Goal: Information Seeking & Learning: Find specific fact

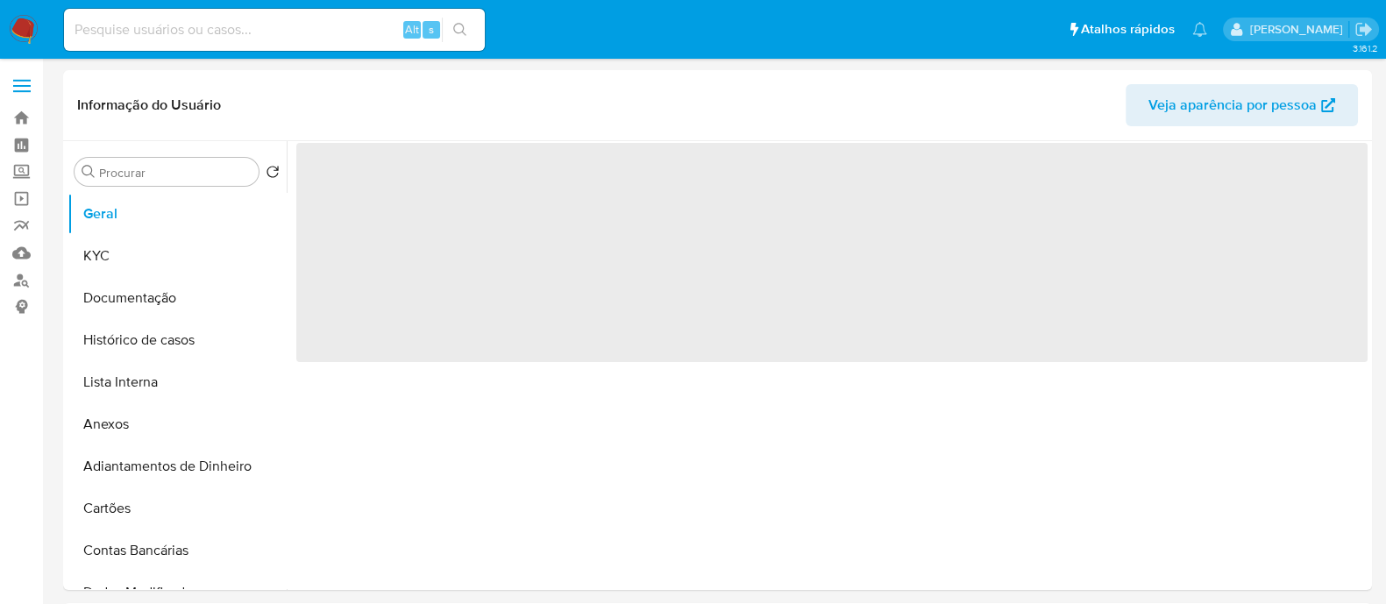
select select "10"
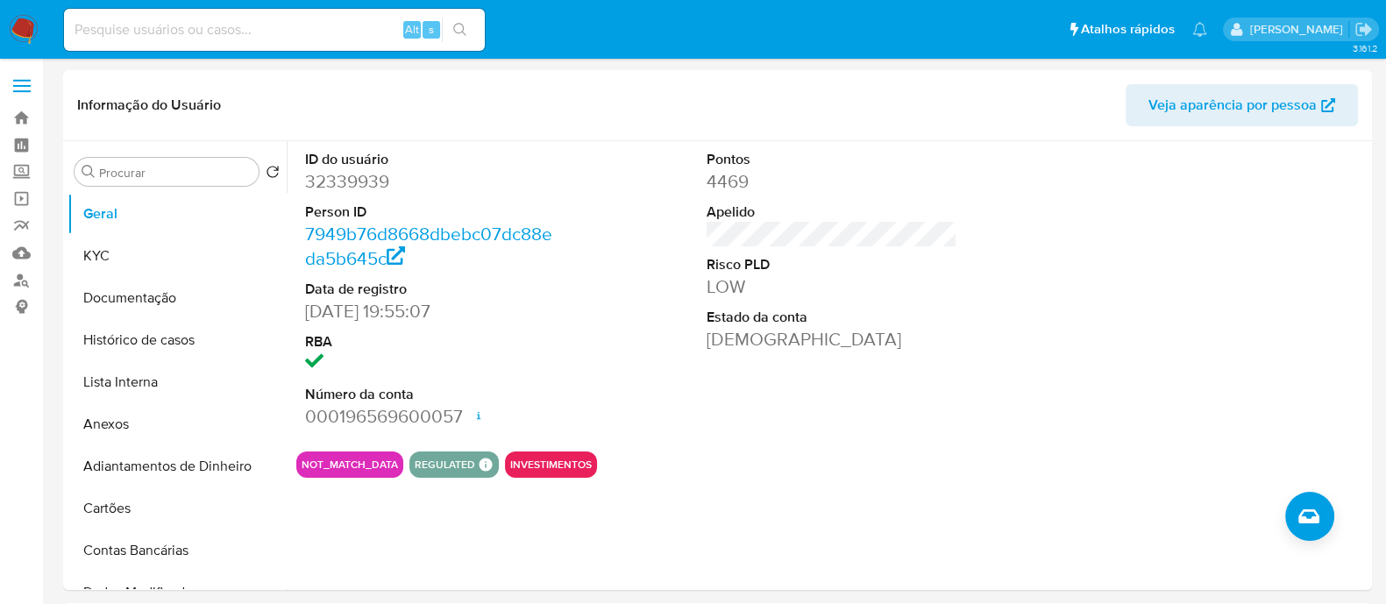
click at [316, 32] on input at bounding box center [274, 29] width 421 height 23
paste input "2390113461"
click at [479, 36] on input "2390113461" at bounding box center [274, 29] width 421 height 23
type input "2390113461"
click at [464, 24] on icon "search-icon" at bounding box center [460, 30] width 14 height 14
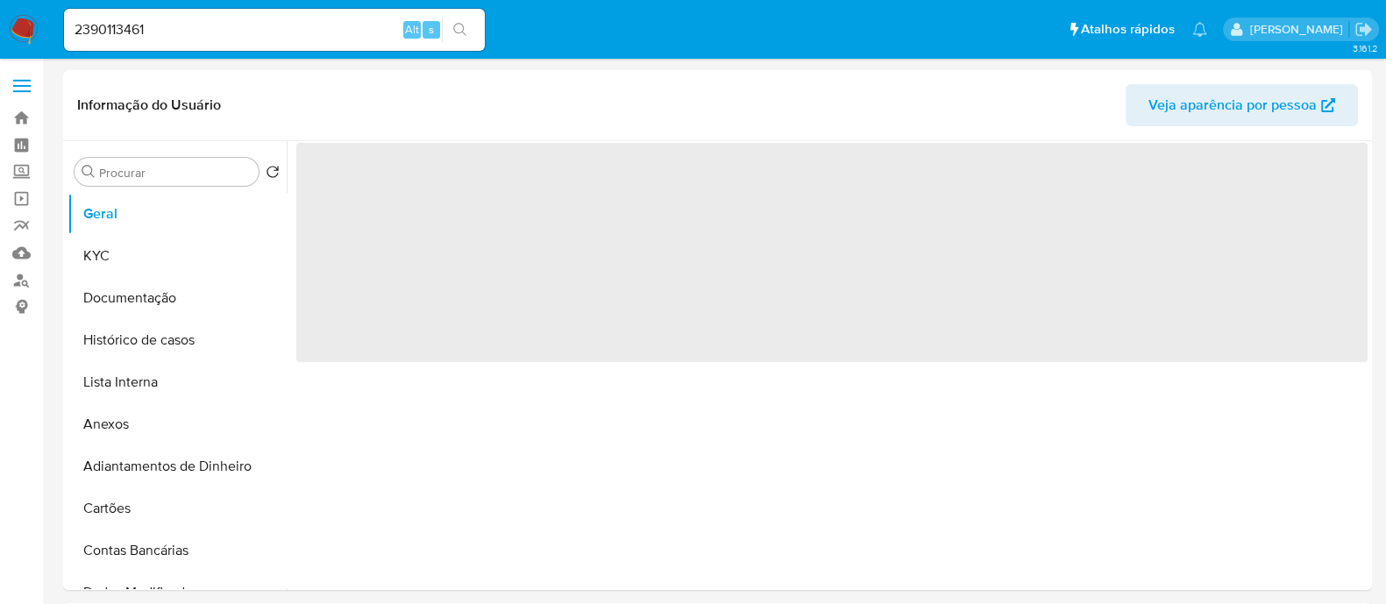
select select "10"
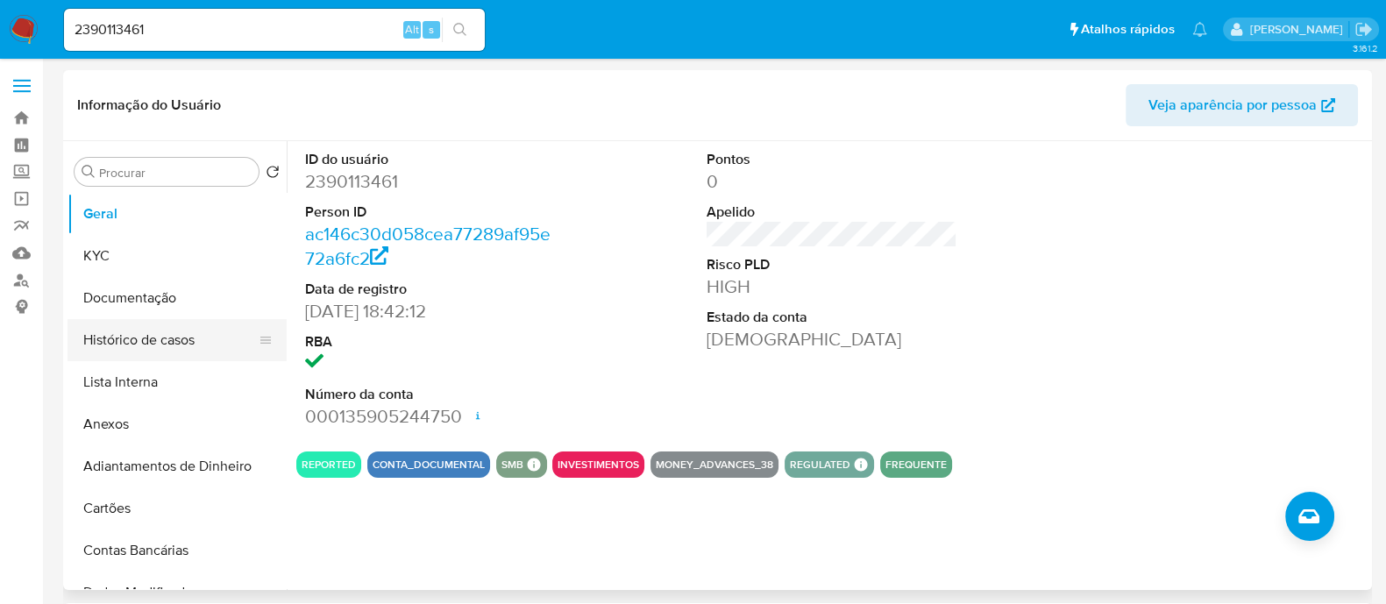
click at [170, 340] on button "Histórico de casos" at bounding box center [170, 340] width 205 height 42
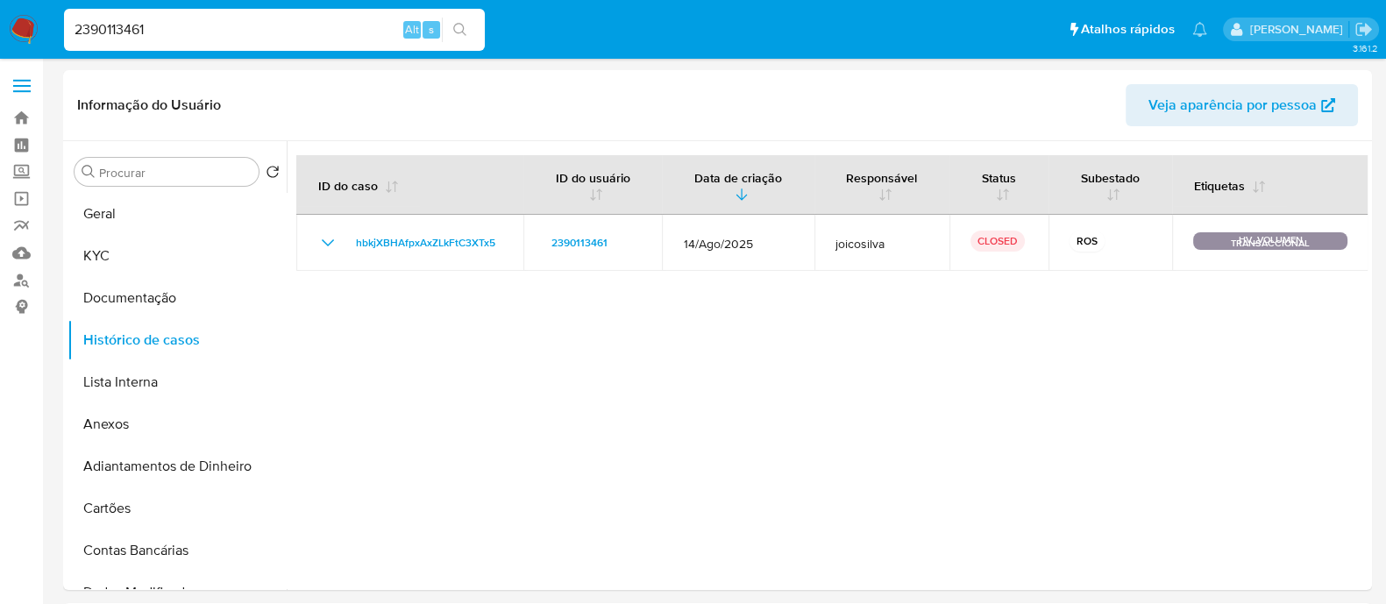
click at [352, 25] on input "2390113461" at bounding box center [274, 29] width 421 height 23
paste input "440974079"
type input "2440974079"
click at [459, 39] on button "search-icon" at bounding box center [460, 30] width 36 height 25
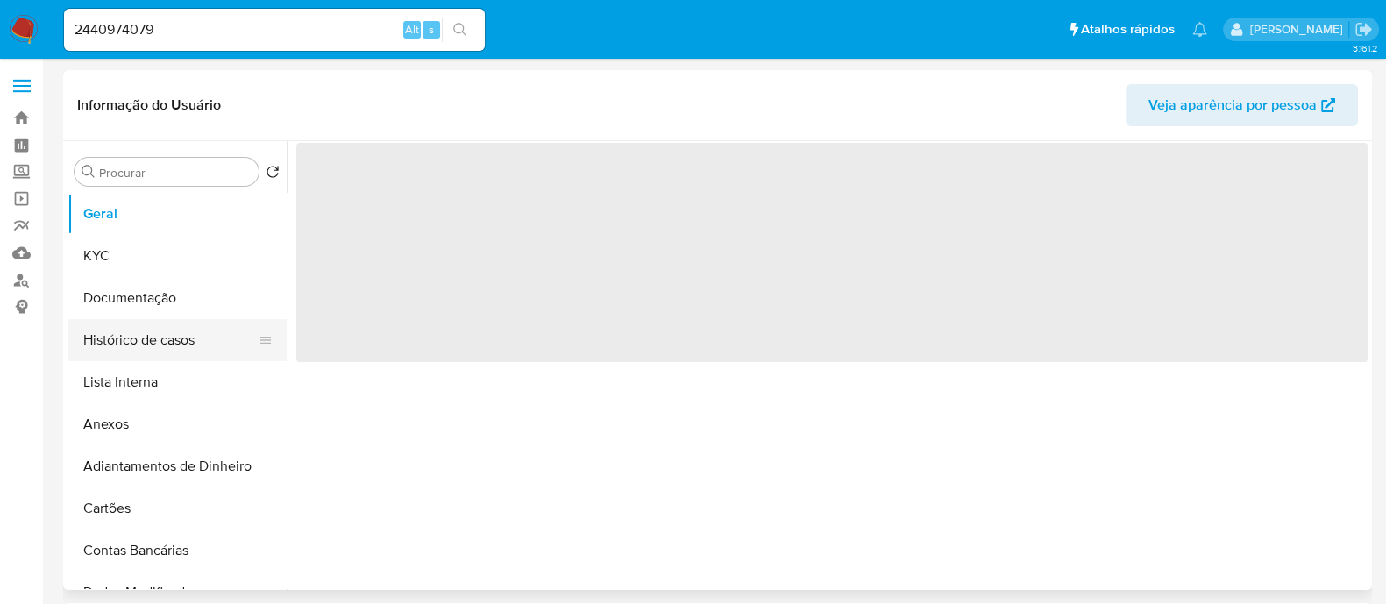
select select "10"
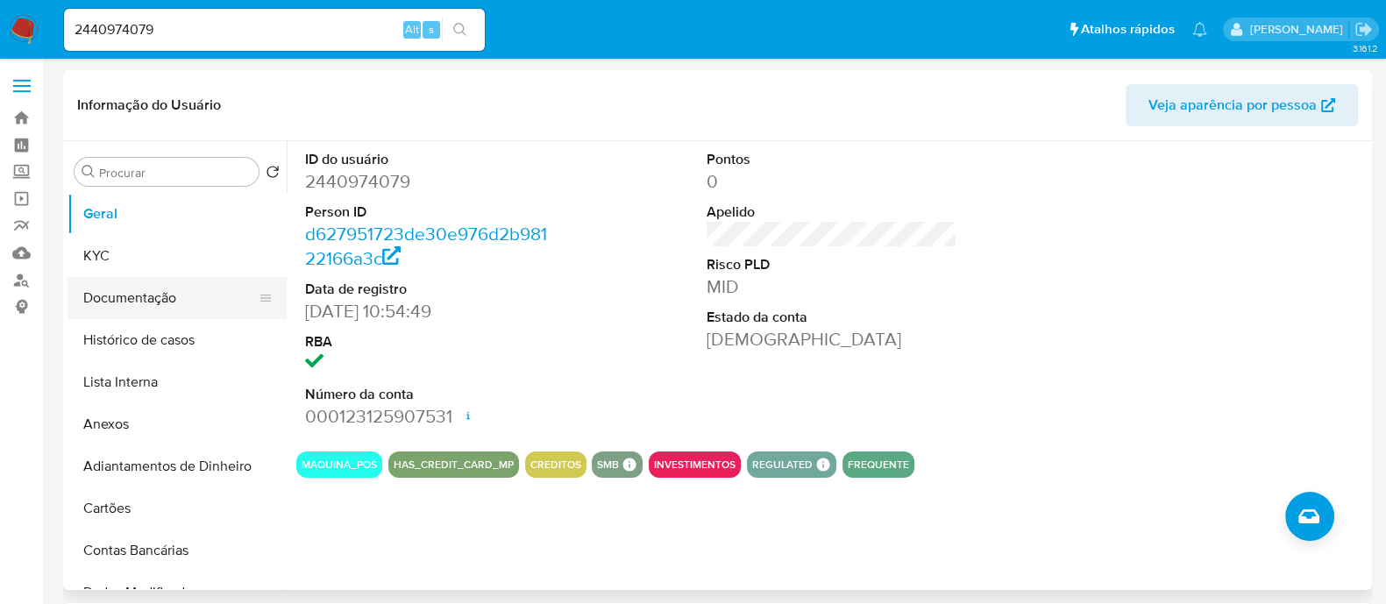
click at [107, 302] on button "Documentação" at bounding box center [170, 298] width 205 height 42
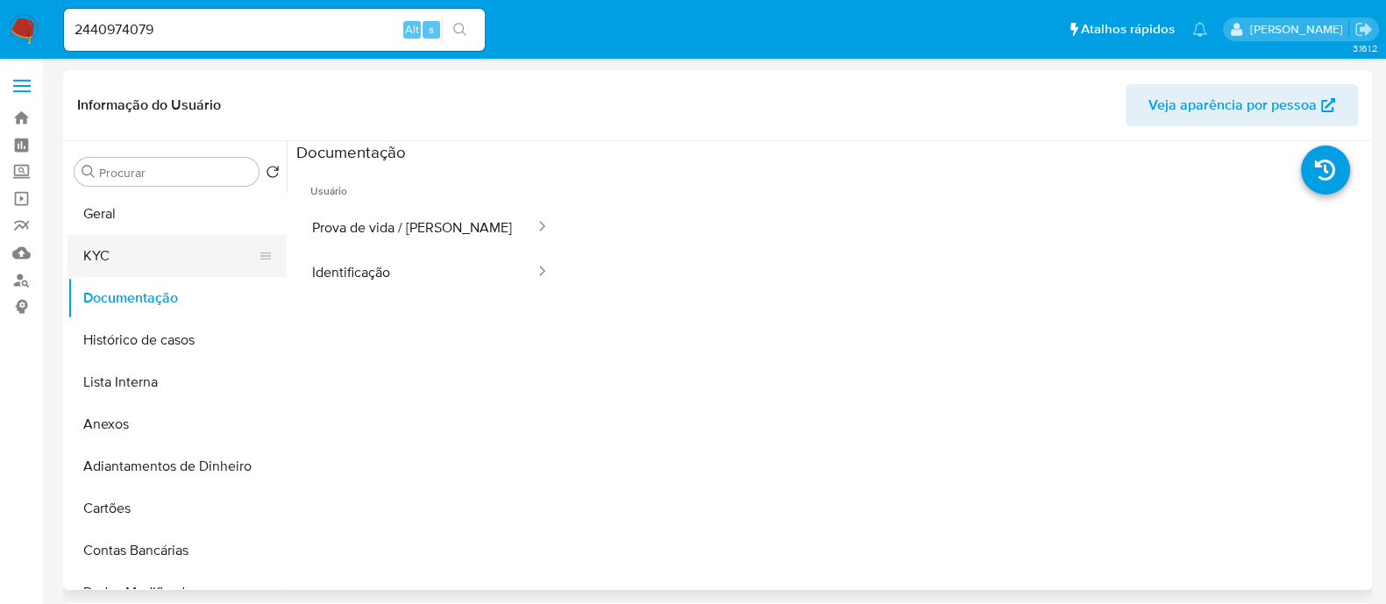
click at [119, 260] on button "KYC" at bounding box center [170, 256] width 205 height 42
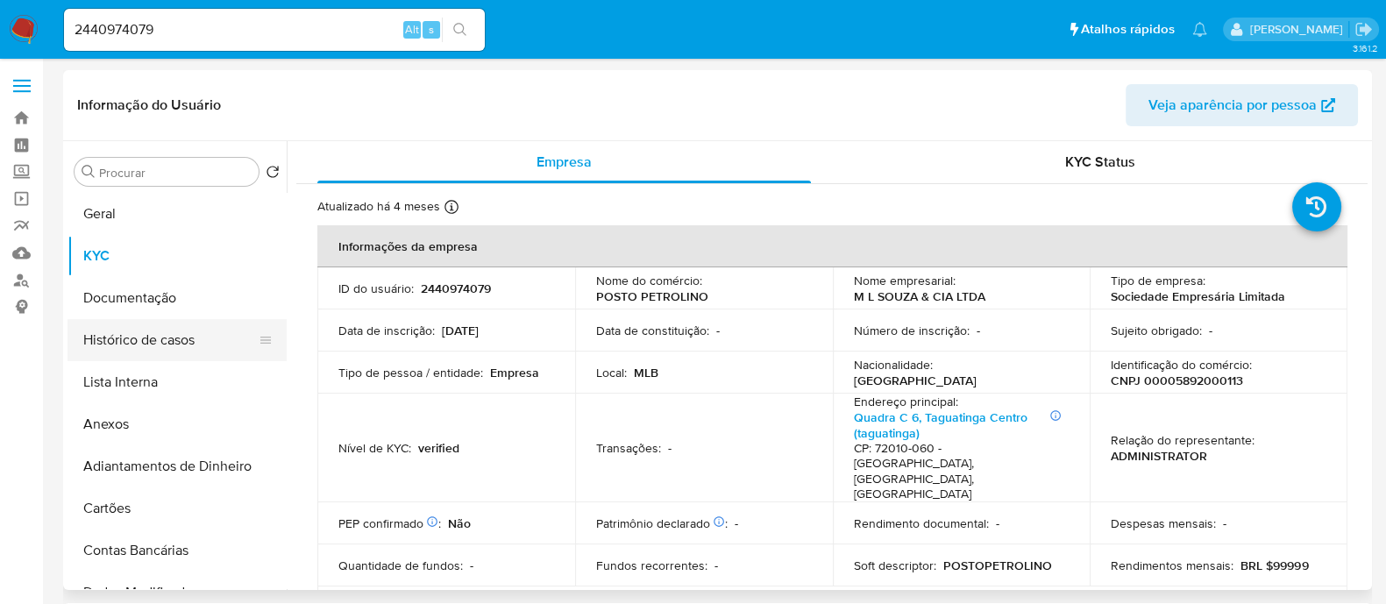
click at [119, 331] on button "Histórico de casos" at bounding box center [170, 340] width 205 height 42
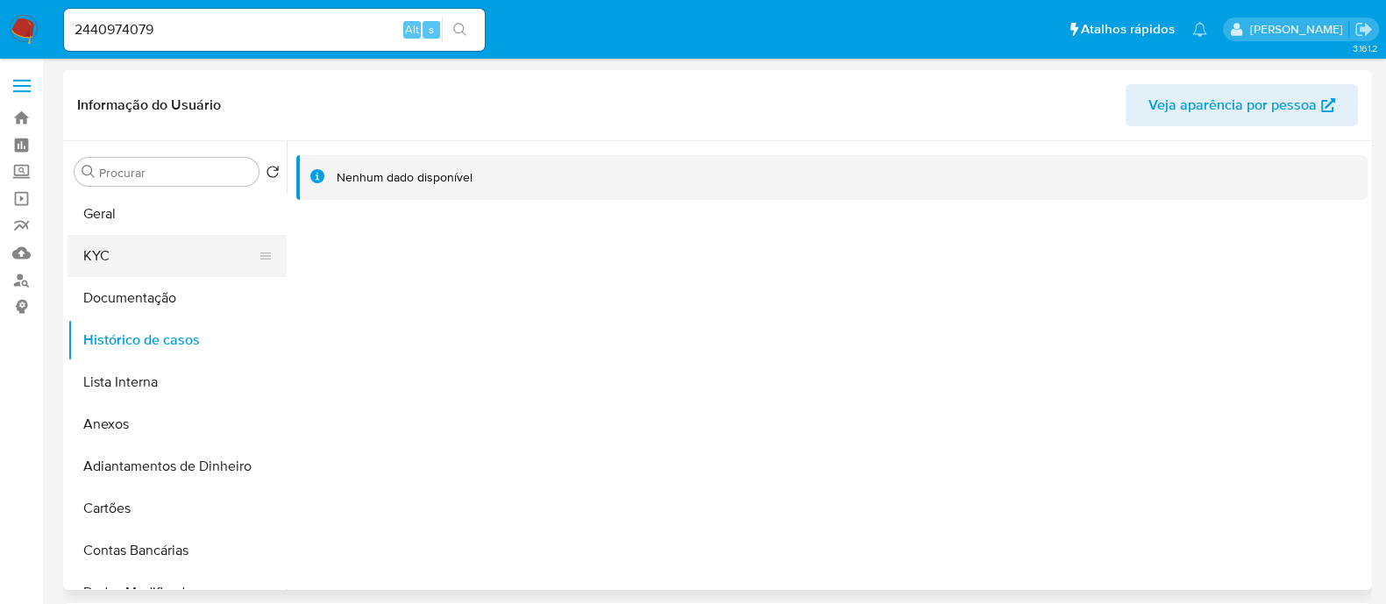
click at [184, 268] on button "KYC" at bounding box center [170, 256] width 205 height 42
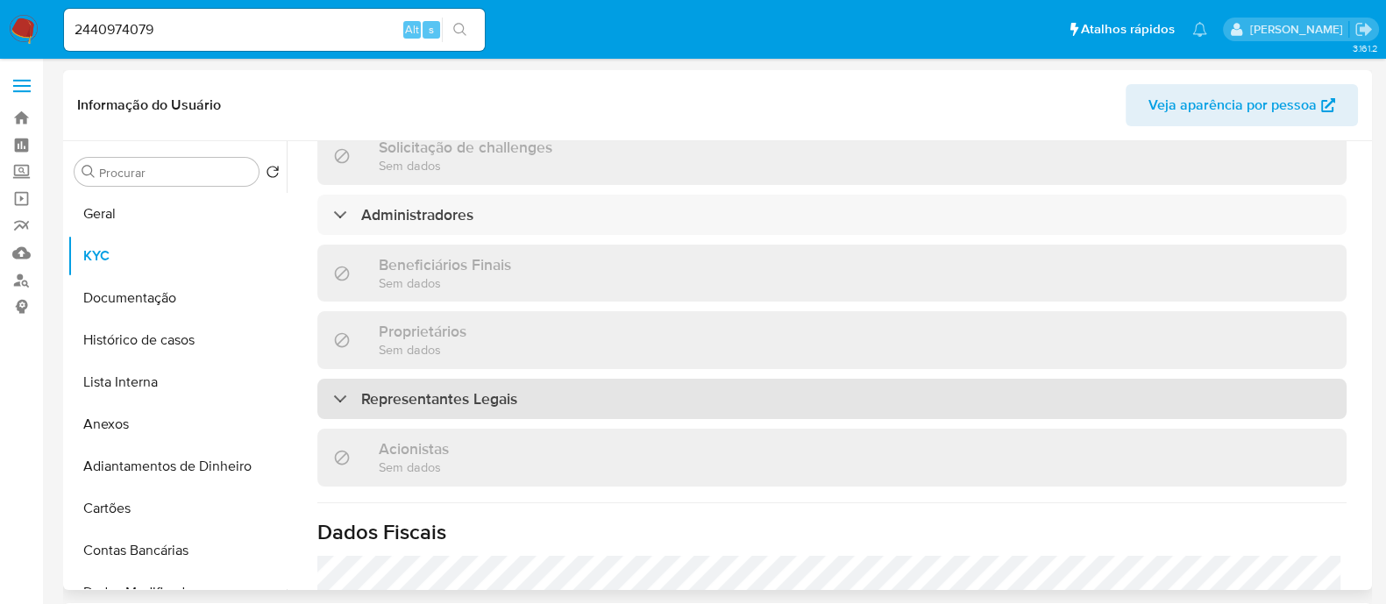
scroll to position [778, 0]
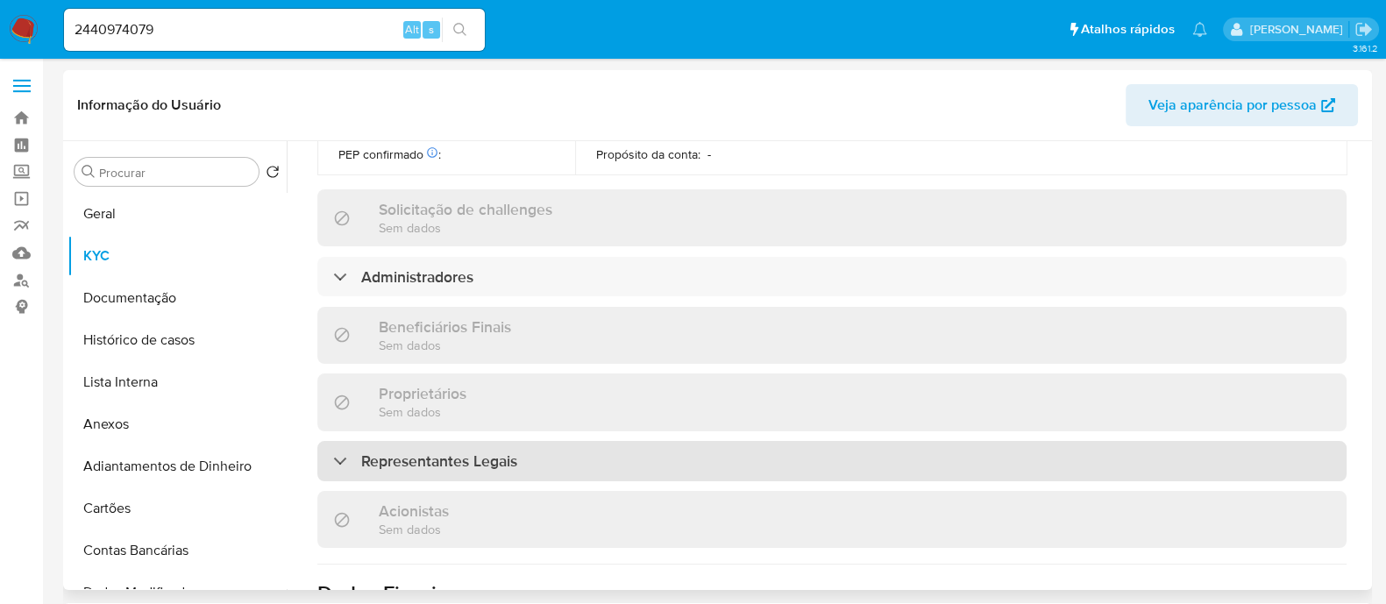
click at [544, 441] on div "Representantes Legais" at bounding box center [831, 461] width 1029 height 40
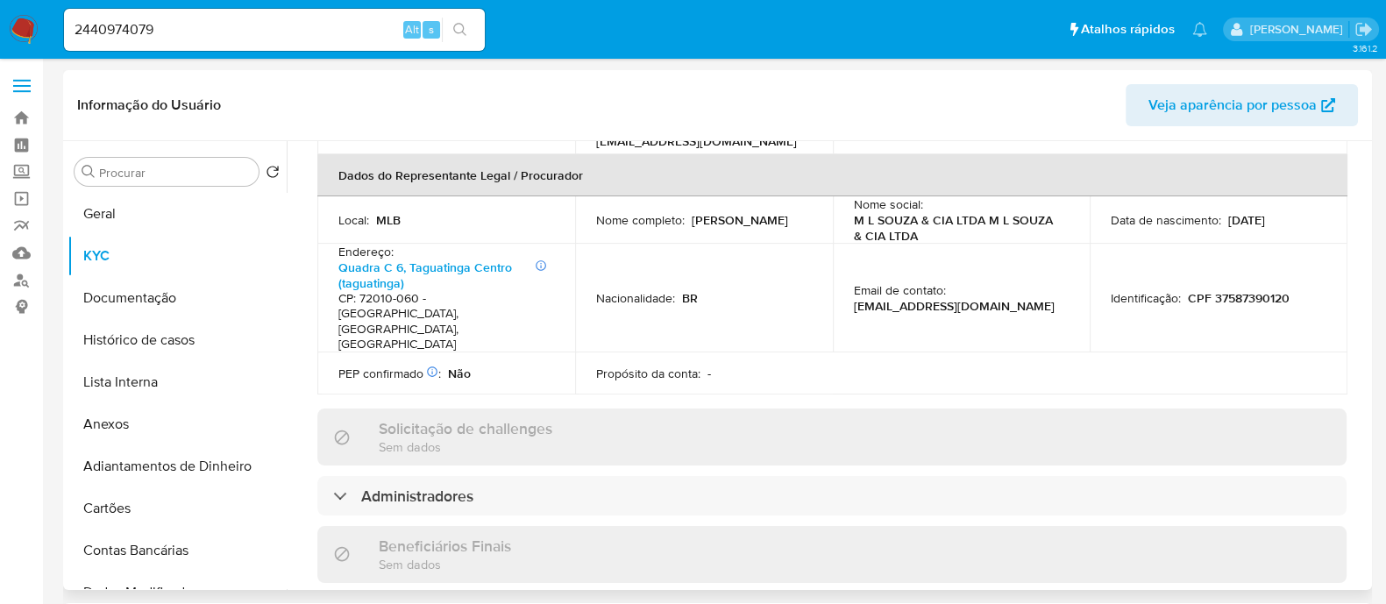
scroll to position [887, 0]
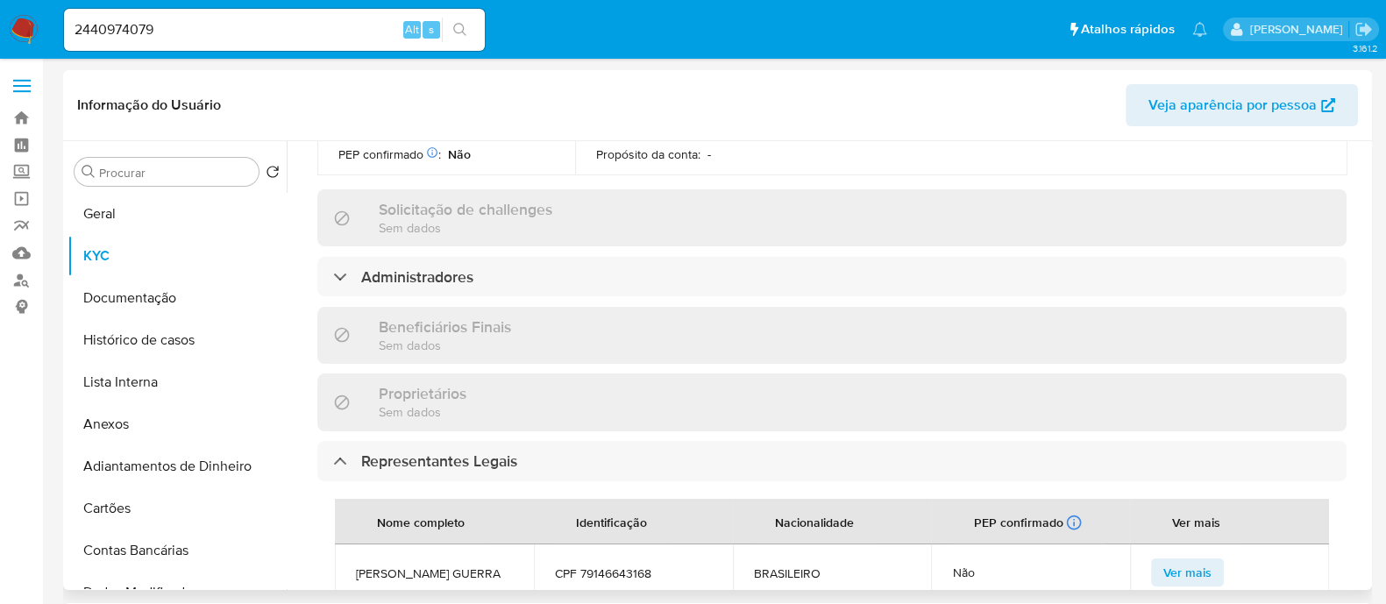
click at [558, 307] on div "Beneficiários Finais Sem dados" at bounding box center [831, 335] width 1029 height 57
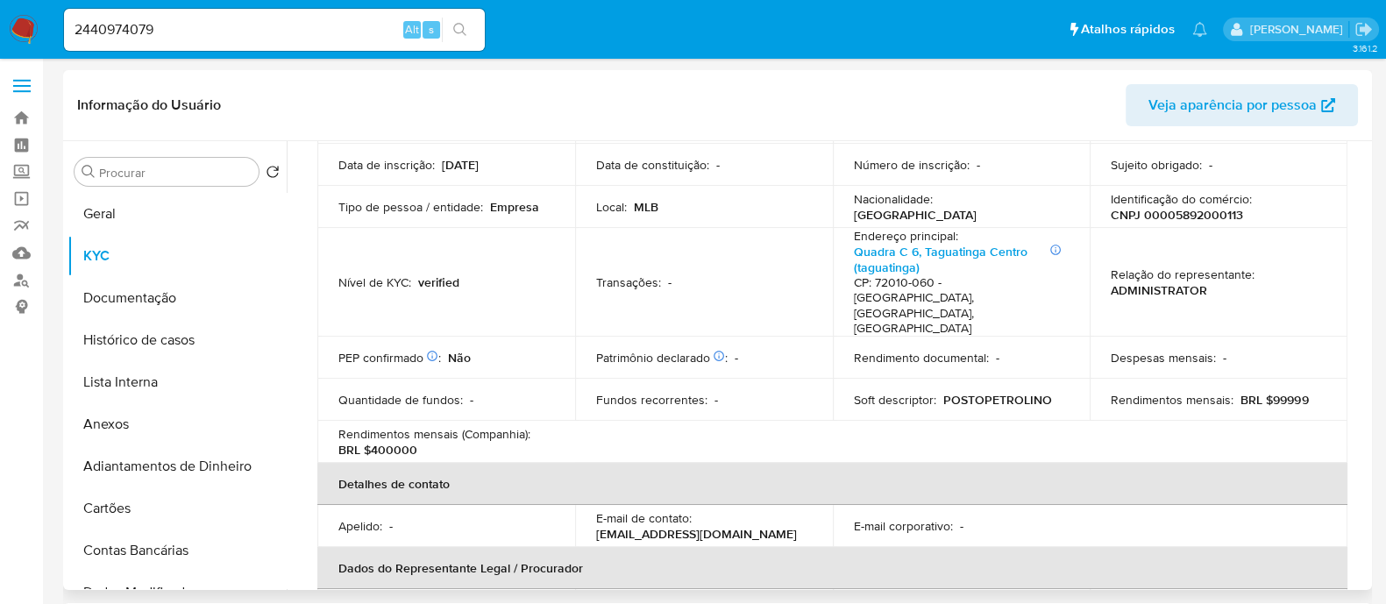
scroll to position [11, 0]
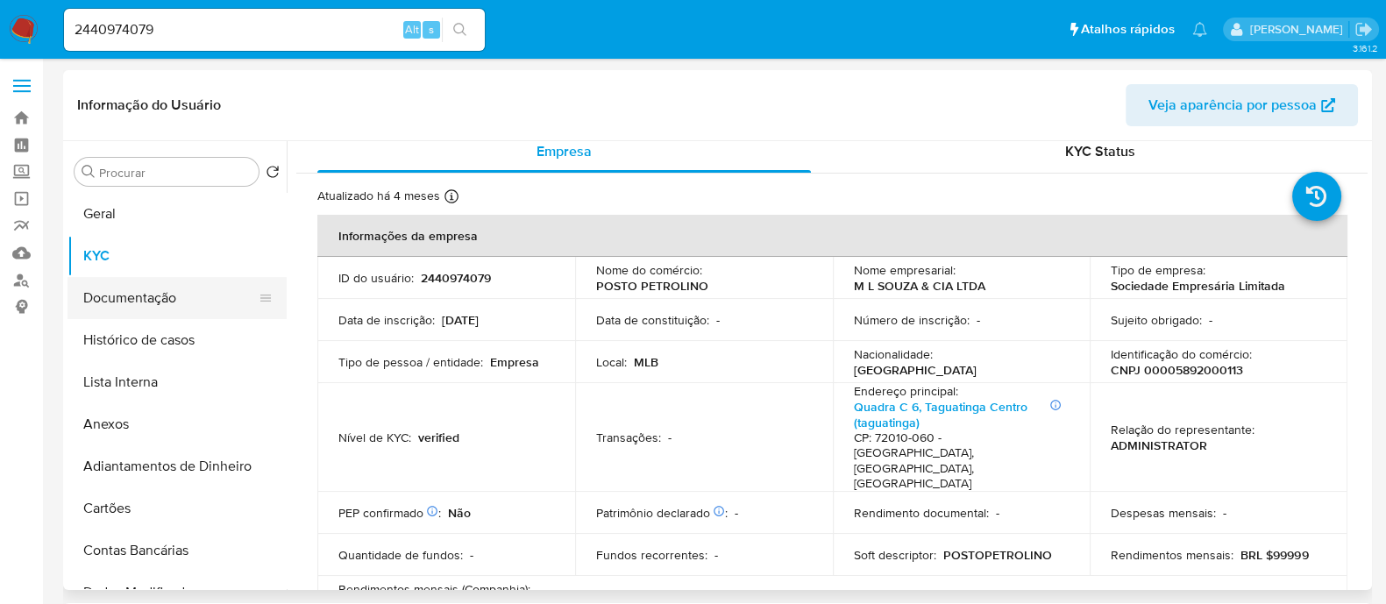
click at [144, 313] on button "Documentação" at bounding box center [170, 298] width 205 height 42
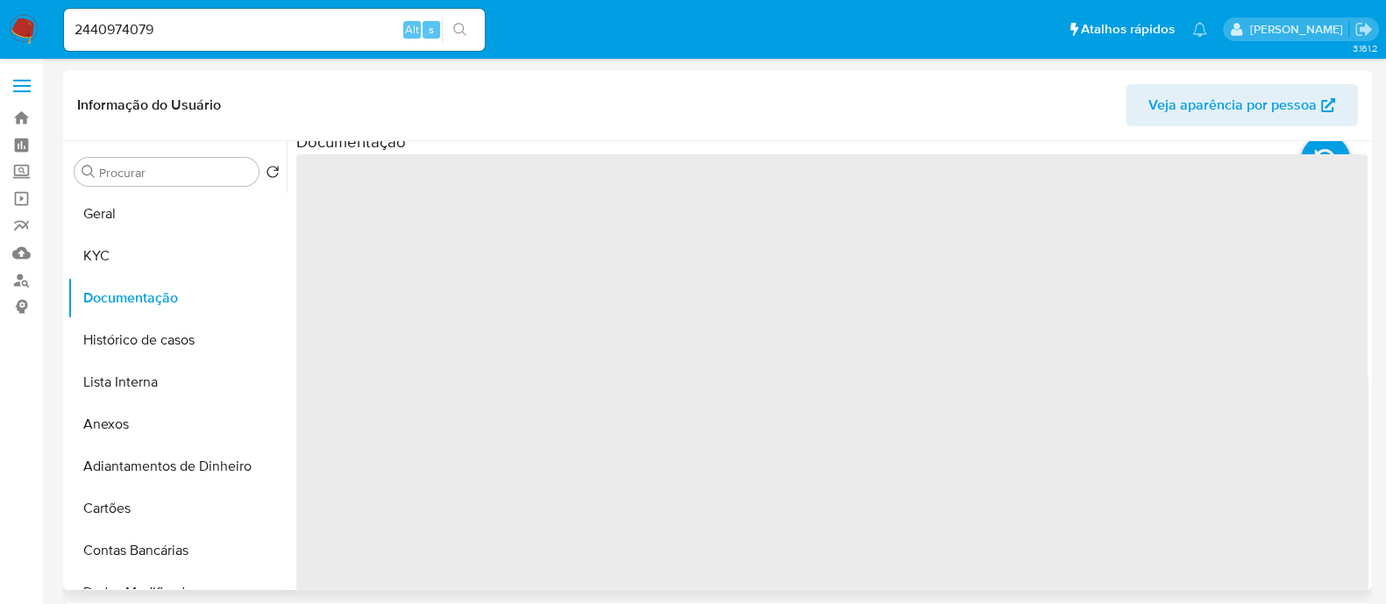
scroll to position [0, 0]
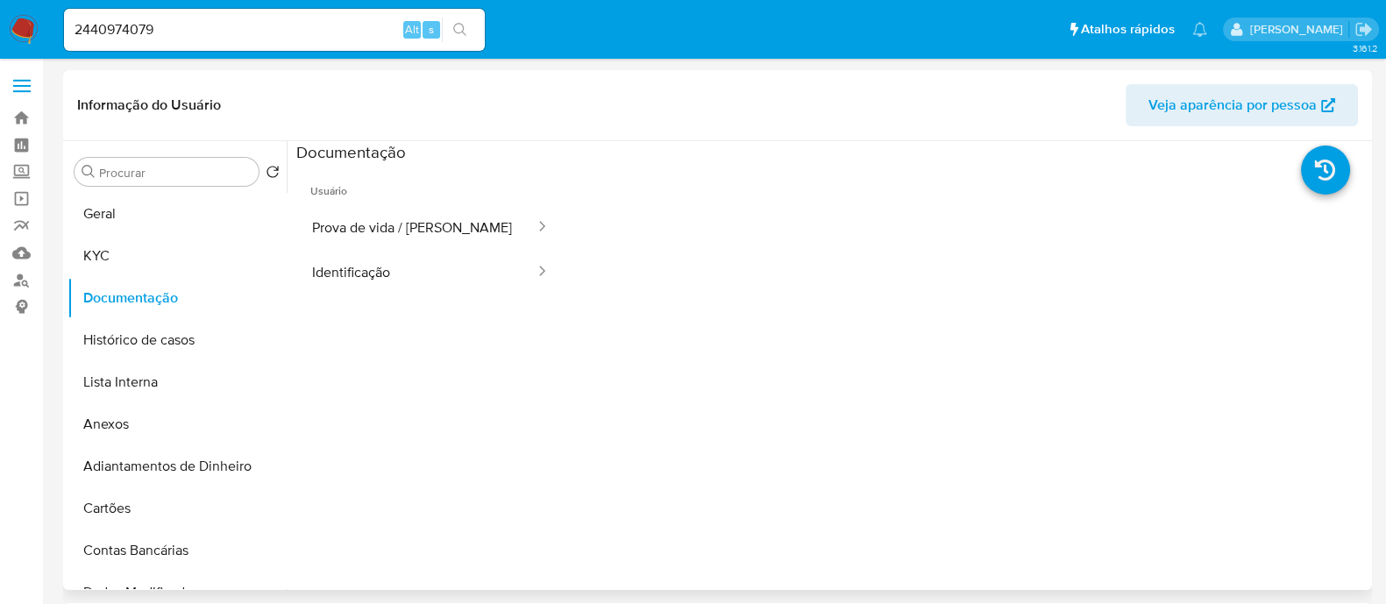
click at [294, 32] on input "2440974079" at bounding box center [274, 29] width 421 height 23
paste input "1262303571"
type input "1262303571"
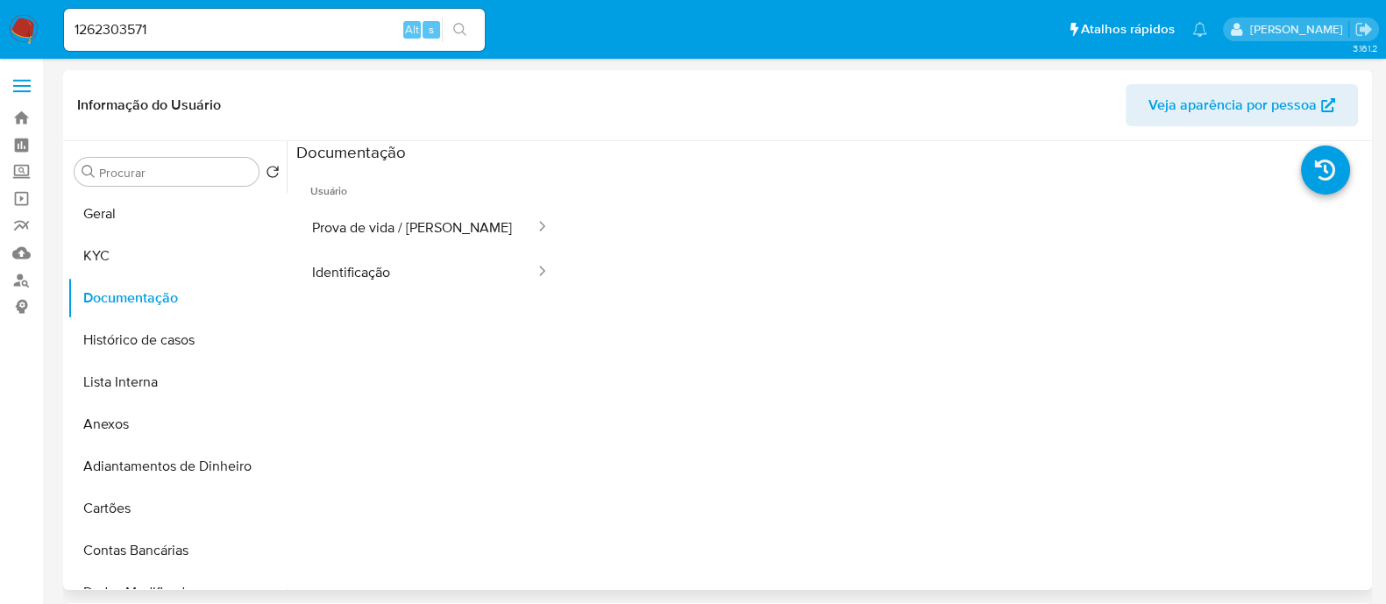
click at [458, 25] on icon "search-icon" at bounding box center [460, 30] width 14 height 14
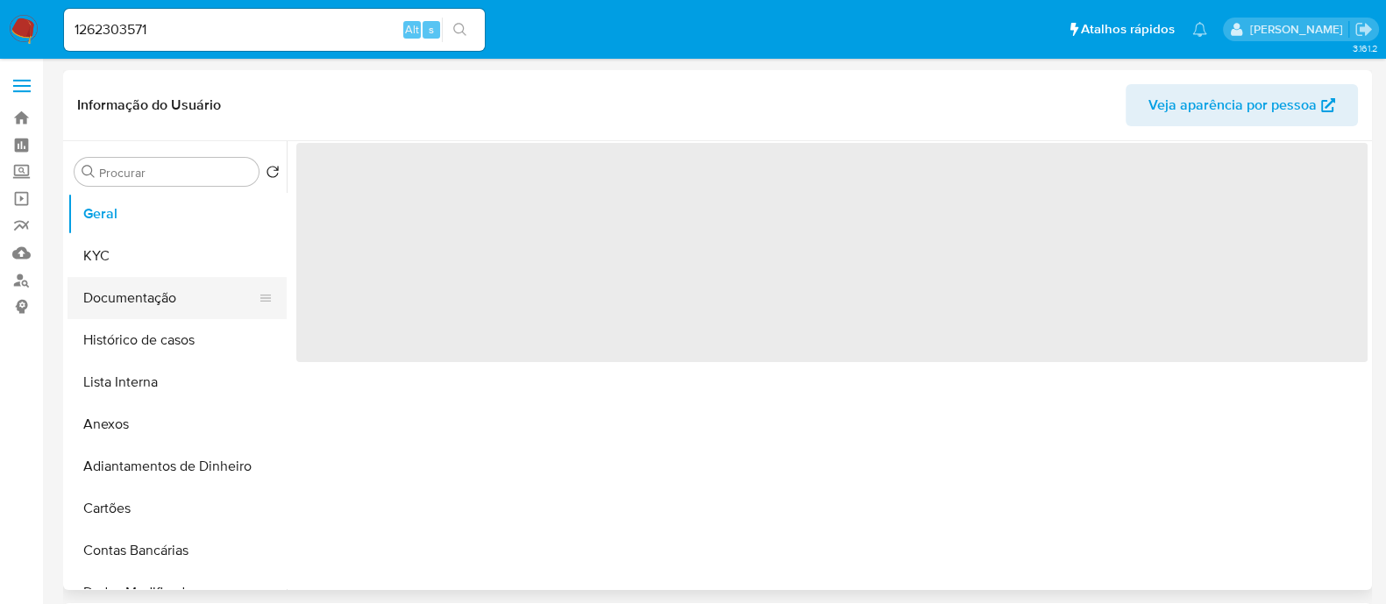
select select "10"
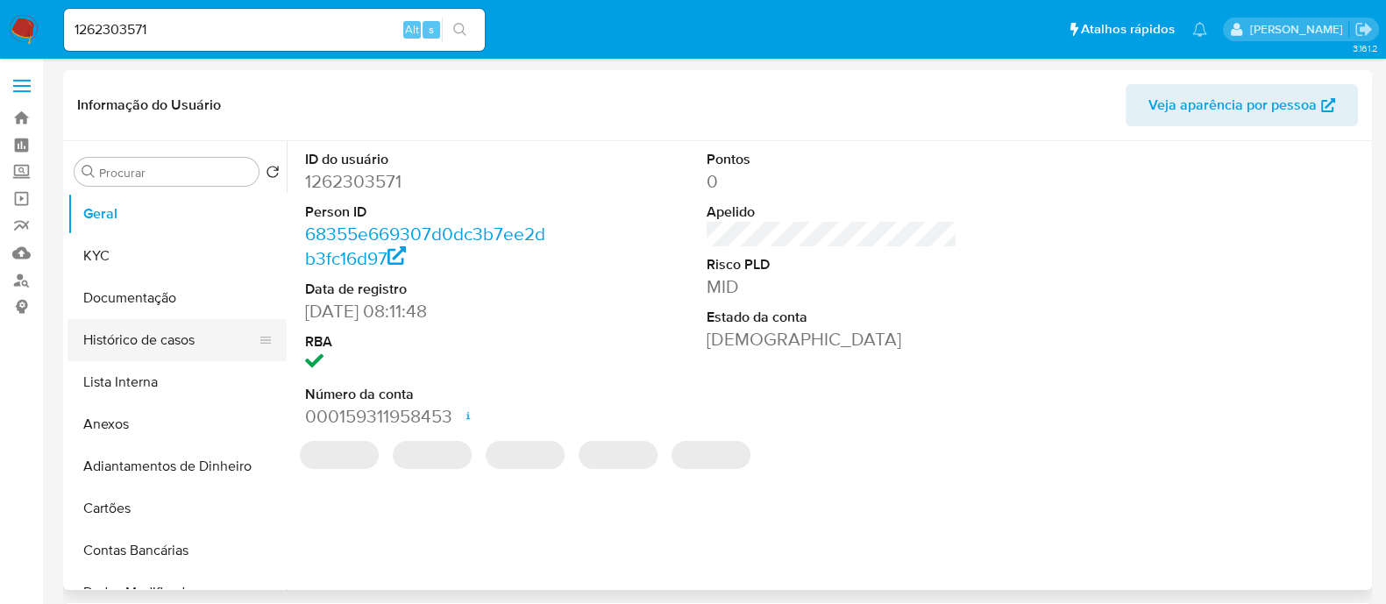
click at [146, 337] on button "Histórico de casos" at bounding box center [170, 340] width 205 height 42
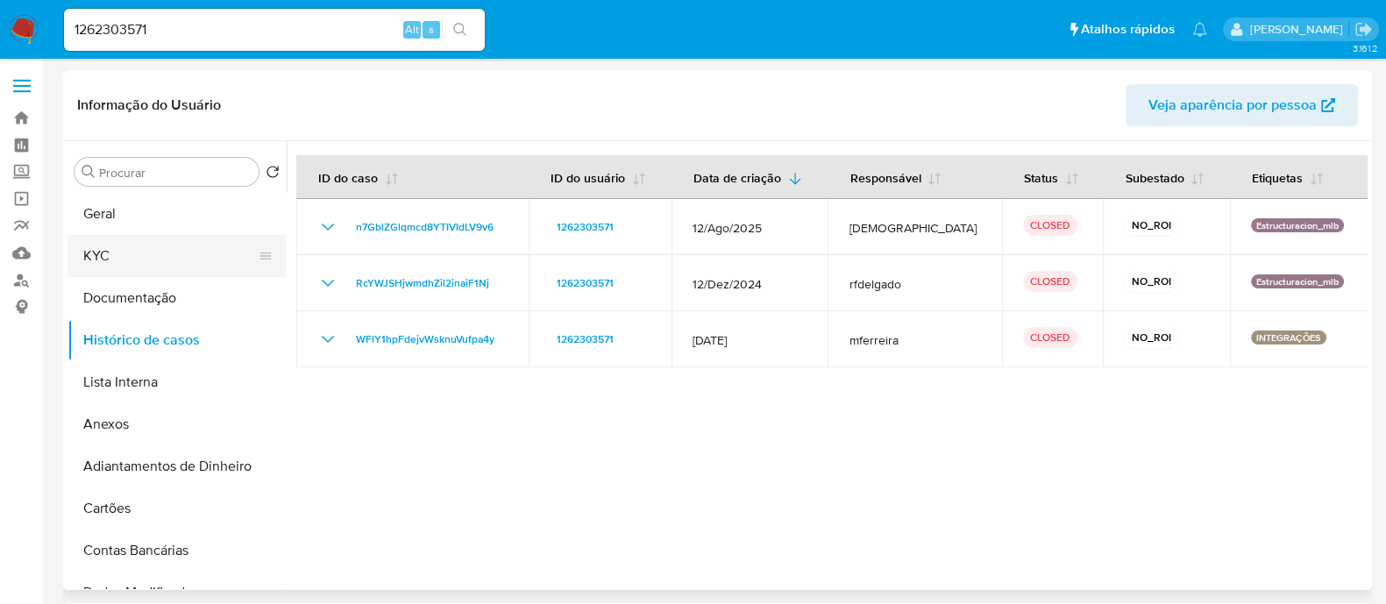
click at [118, 273] on button "KYC" at bounding box center [170, 256] width 205 height 42
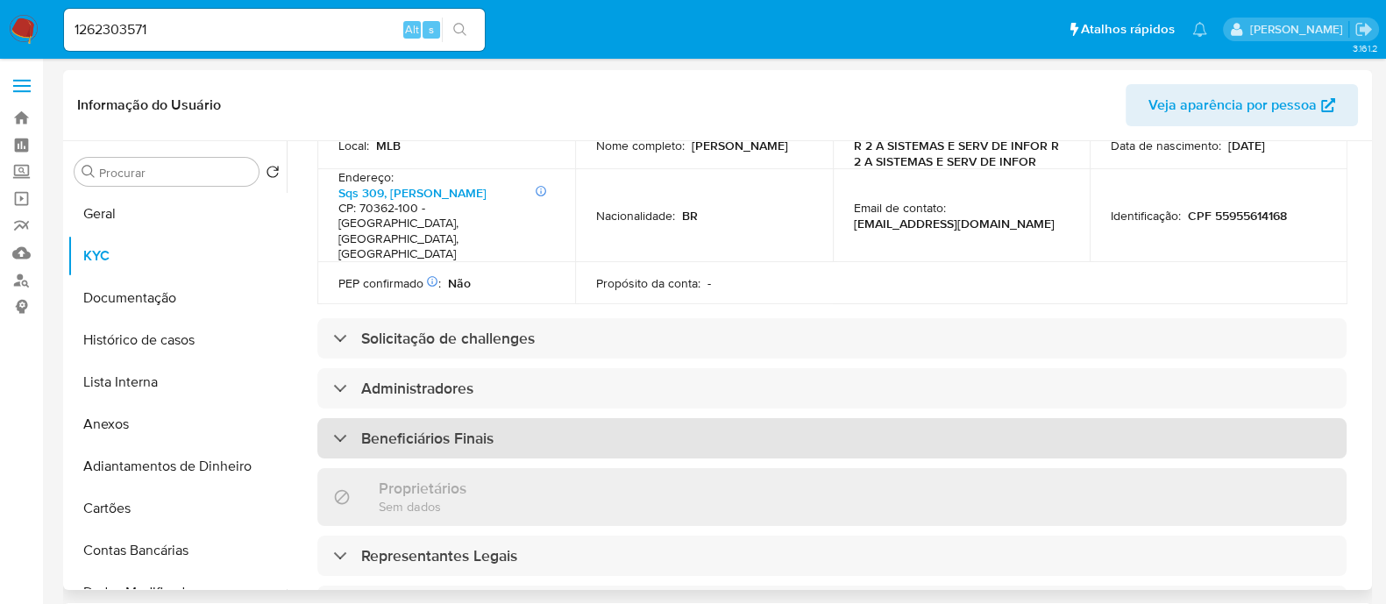
scroll to position [657, 0]
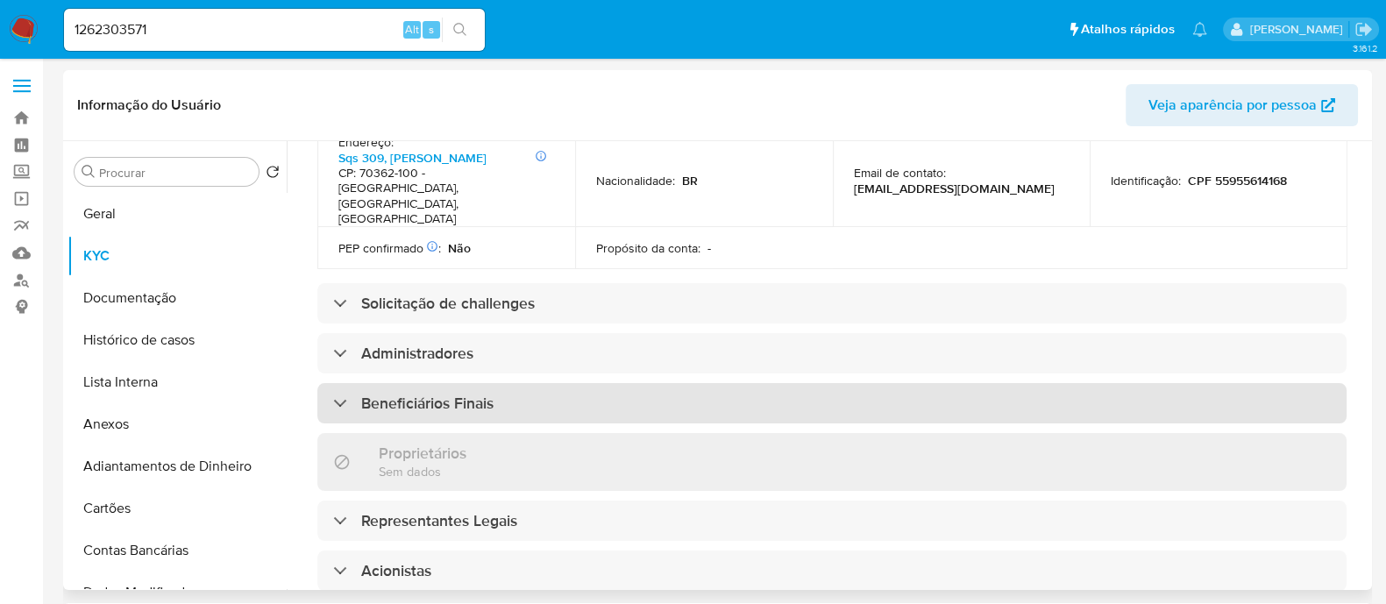
click at [511, 383] on div "Beneficiários Finais" at bounding box center [831, 403] width 1029 height 40
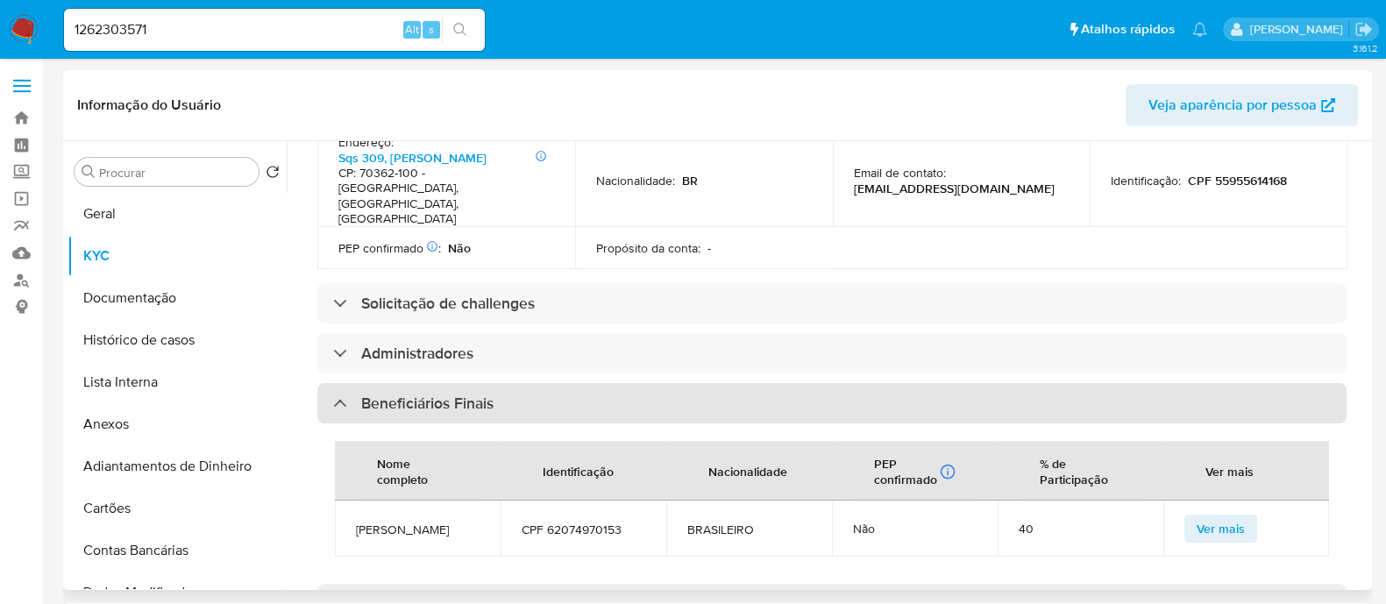
scroll to position [1096, 0]
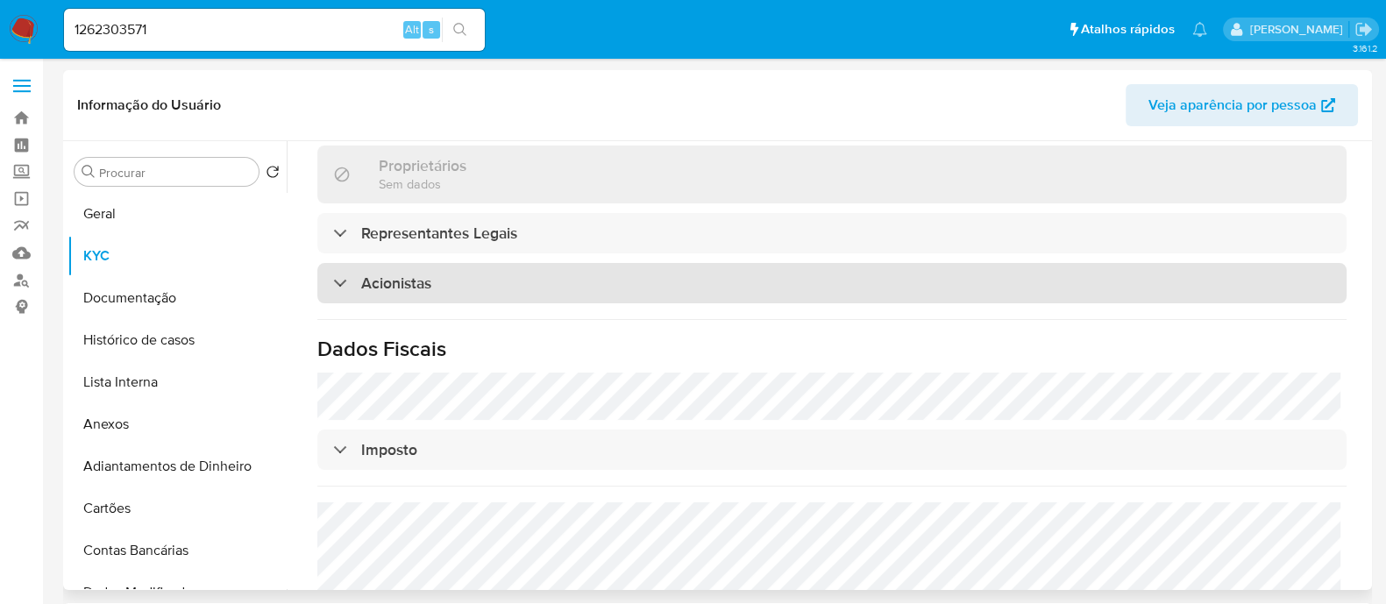
click at [592, 263] on div "Acionistas" at bounding box center [831, 283] width 1029 height 40
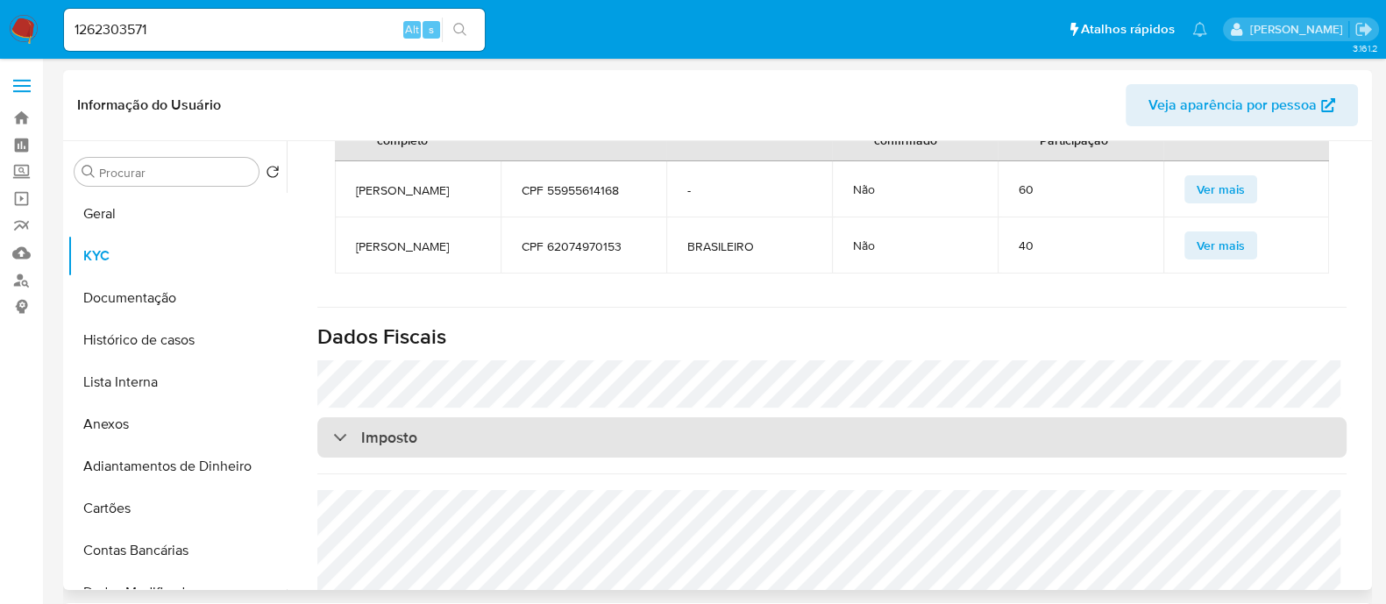
scroll to position [766, 0]
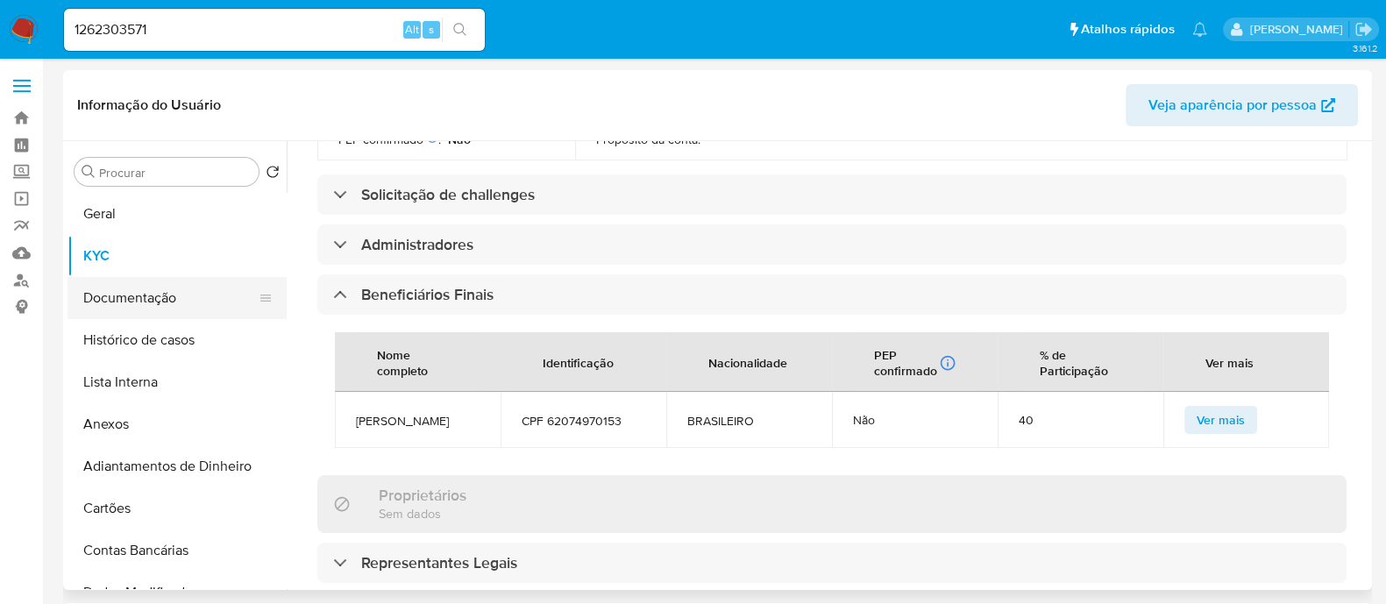
click at [145, 302] on button "Documentação" at bounding box center [170, 298] width 205 height 42
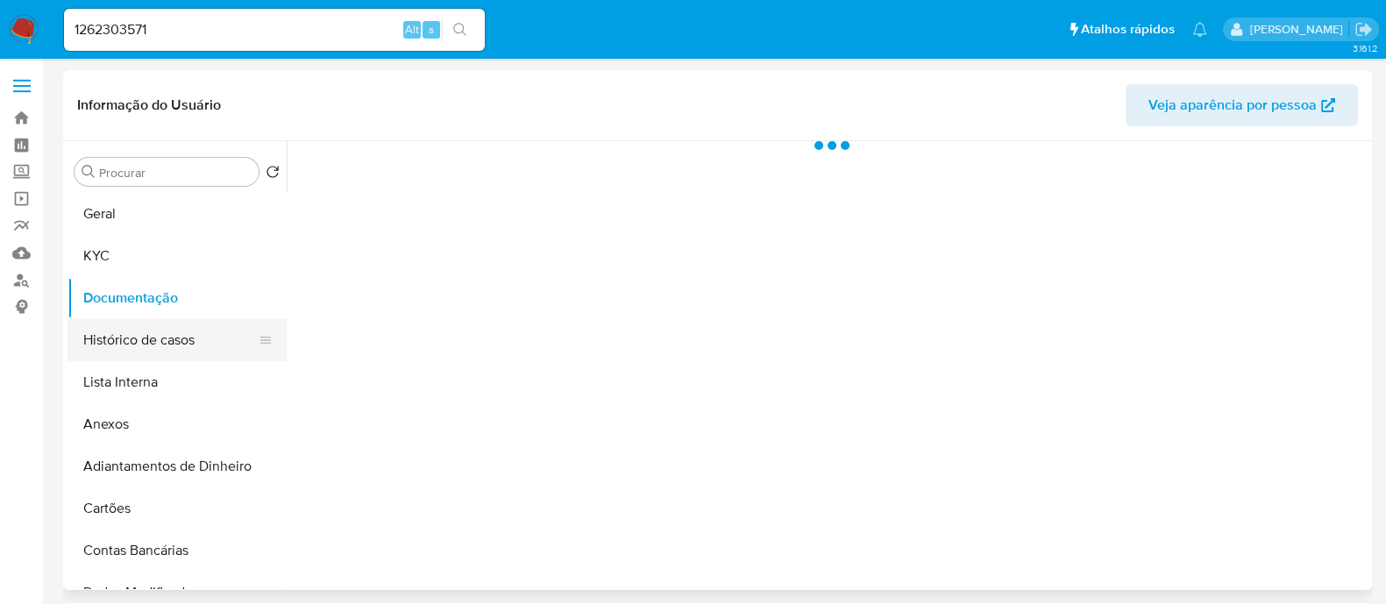
scroll to position [0, 0]
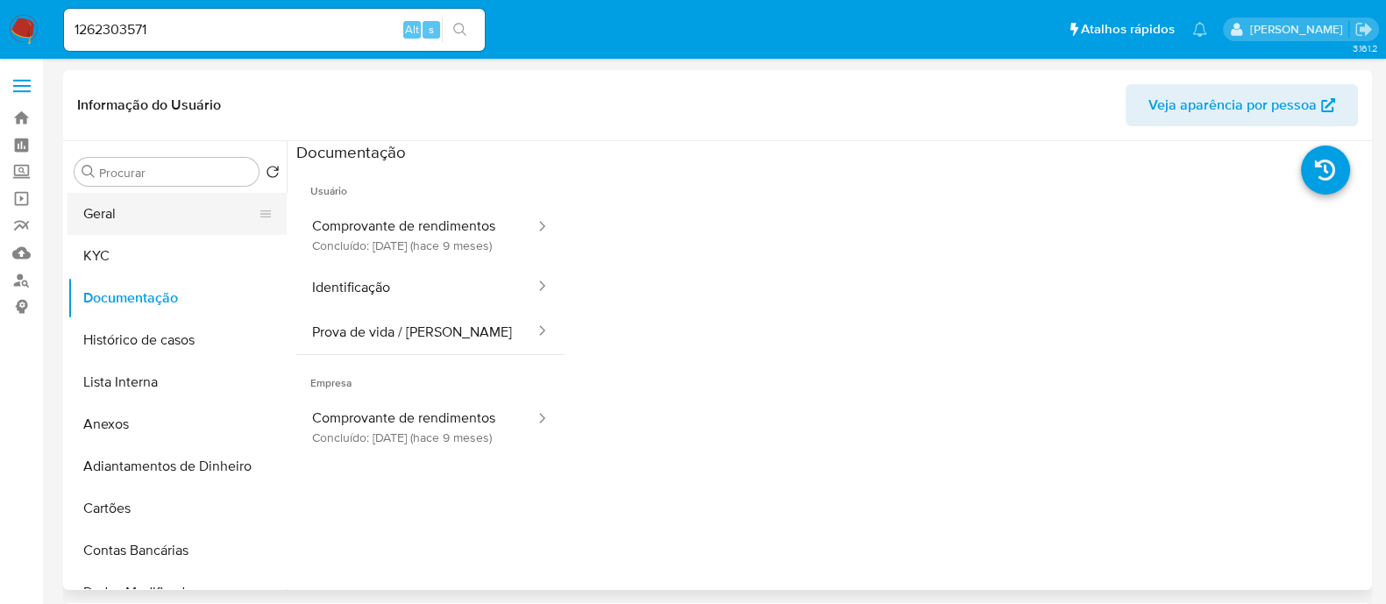
click at [149, 227] on button "Geral" at bounding box center [170, 214] width 205 height 42
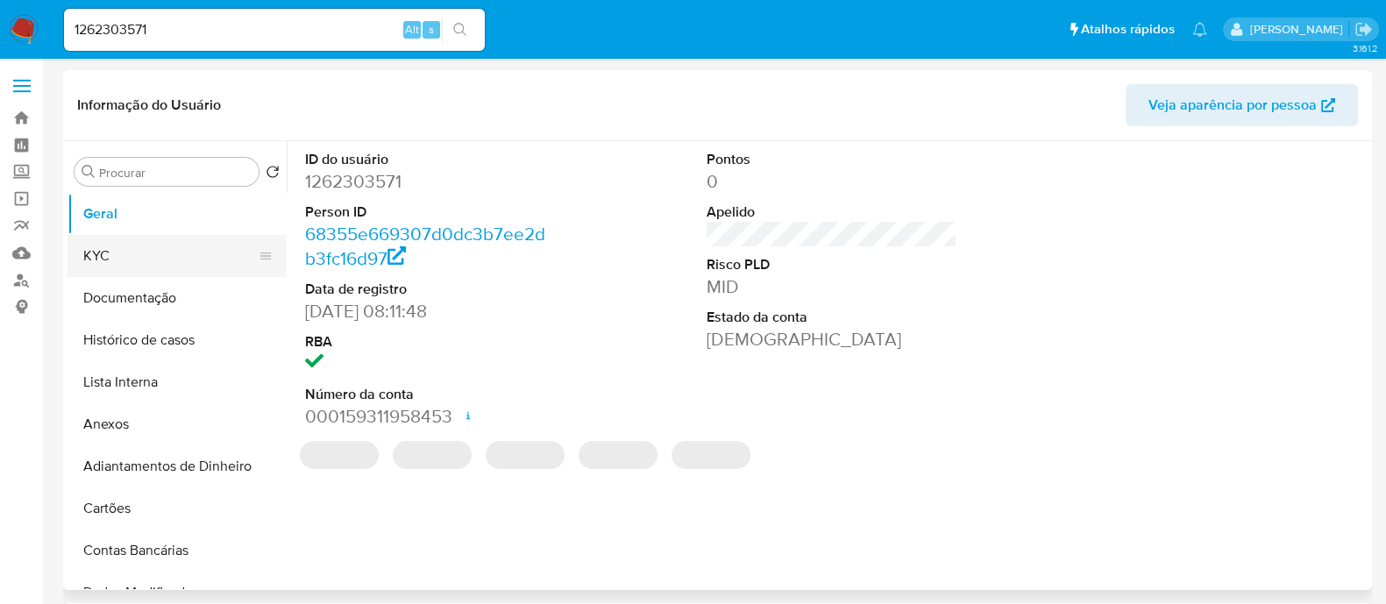
click at [105, 247] on button "KYC" at bounding box center [170, 256] width 205 height 42
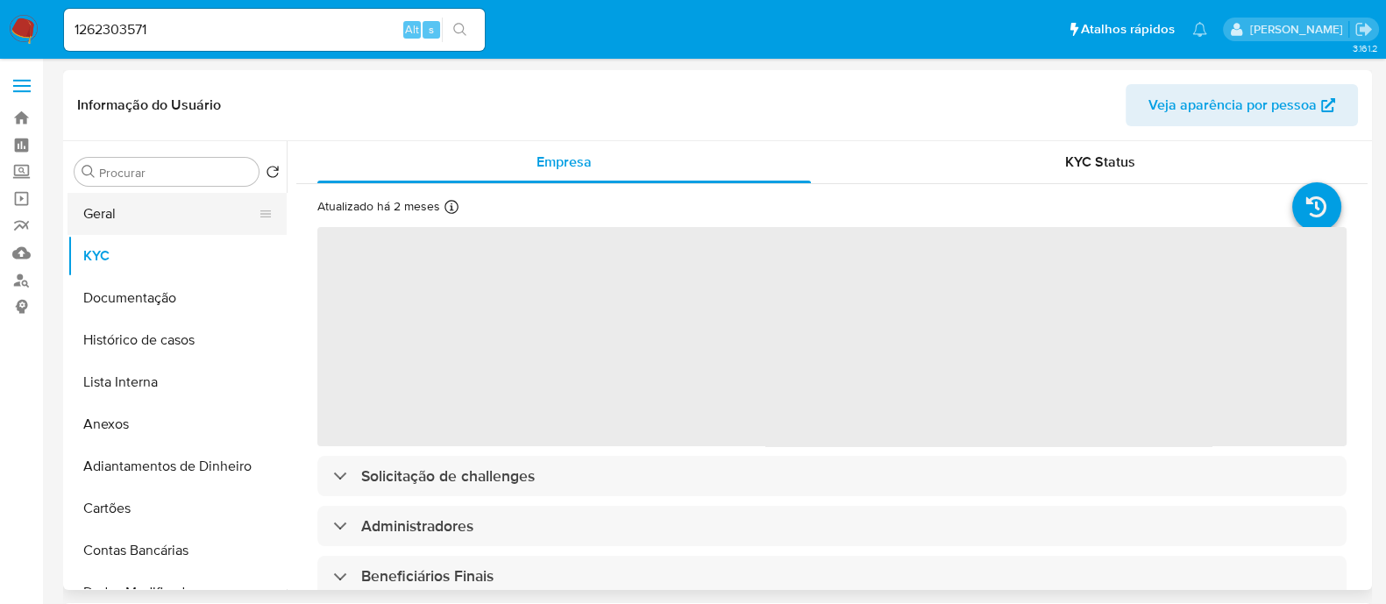
click at [113, 208] on button "Geral" at bounding box center [170, 214] width 205 height 42
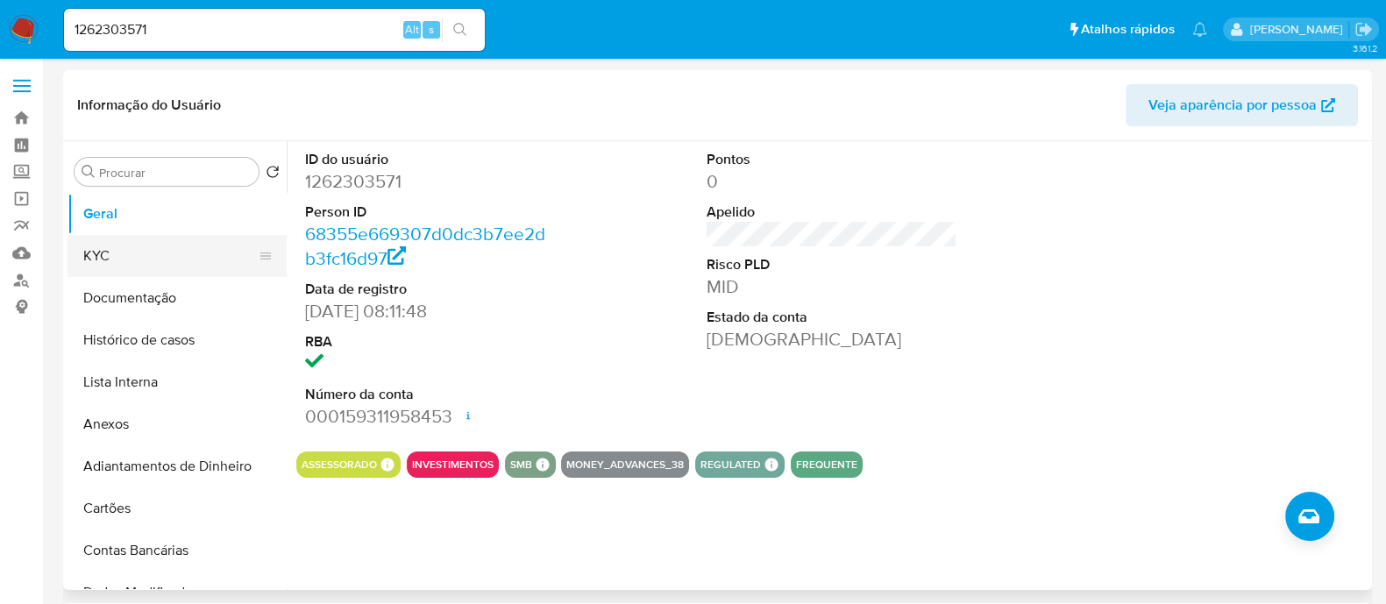
click at [131, 268] on button "KYC" at bounding box center [170, 256] width 205 height 42
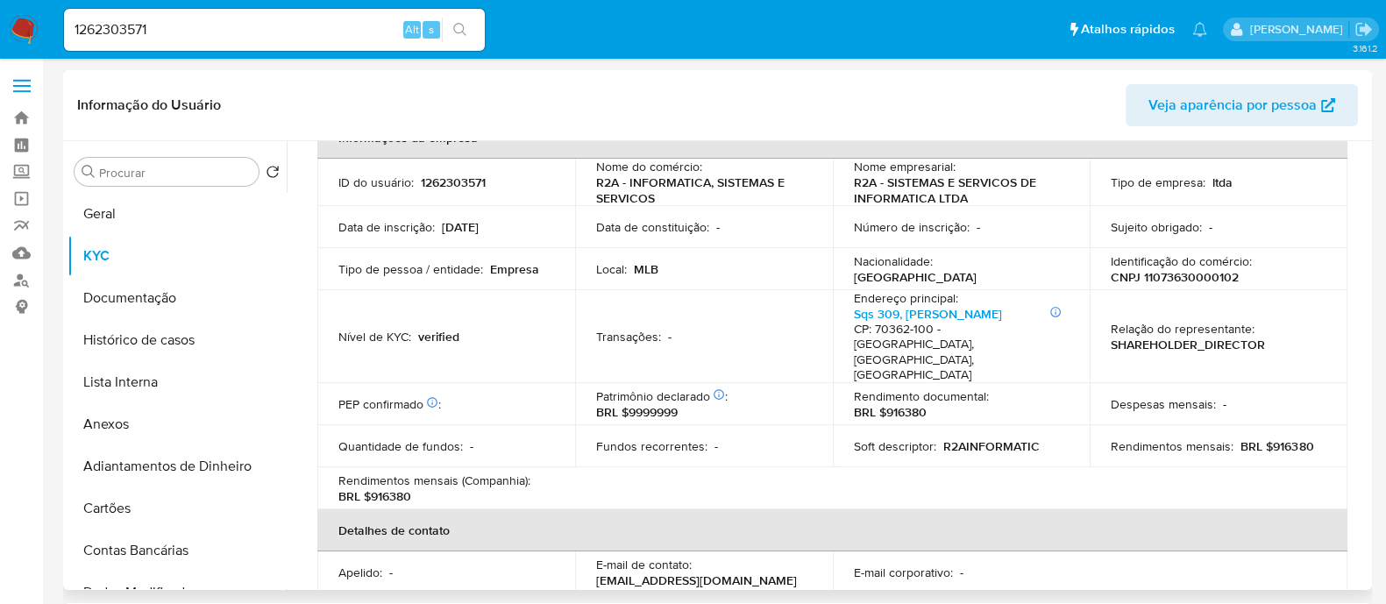
scroll to position [109, 0]
click at [1152, 274] on p "CNPJ 11073630000102" at bounding box center [1175, 277] width 128 height 16
copy p "11073630000102"
click at [892, 312] on link "Sqs 309, [PERSON_NAME]" at bounding box center [928, 314] width 148 height 18
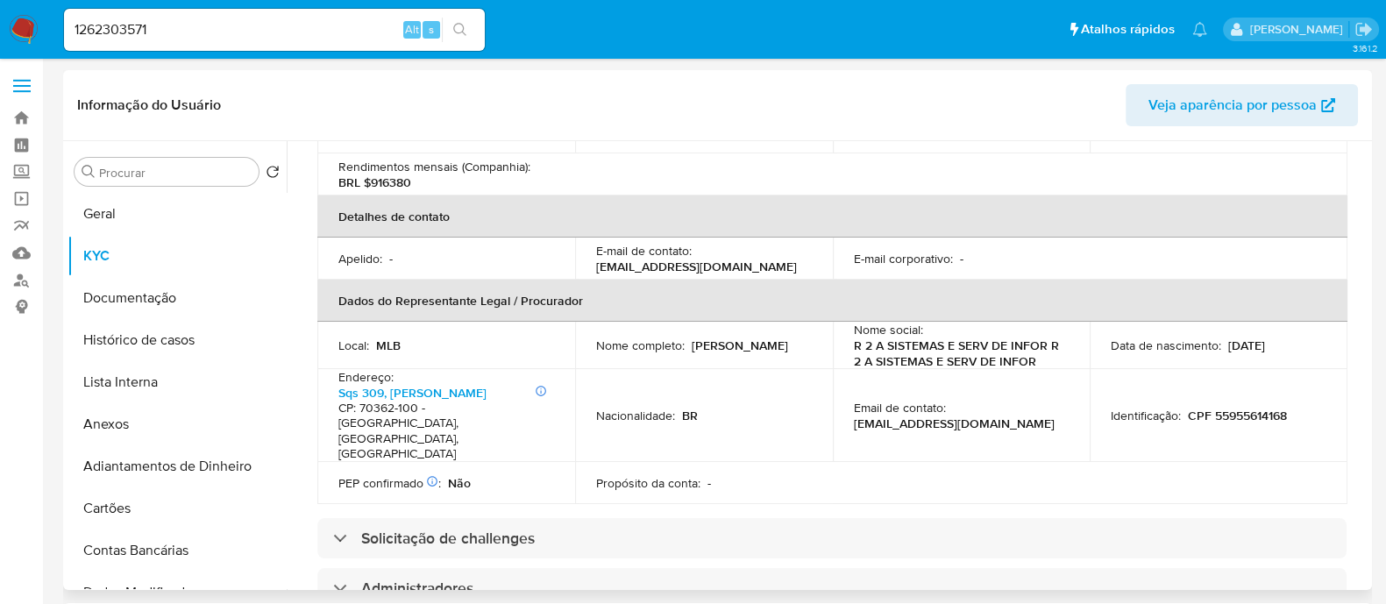
scroll to position [766, 0]
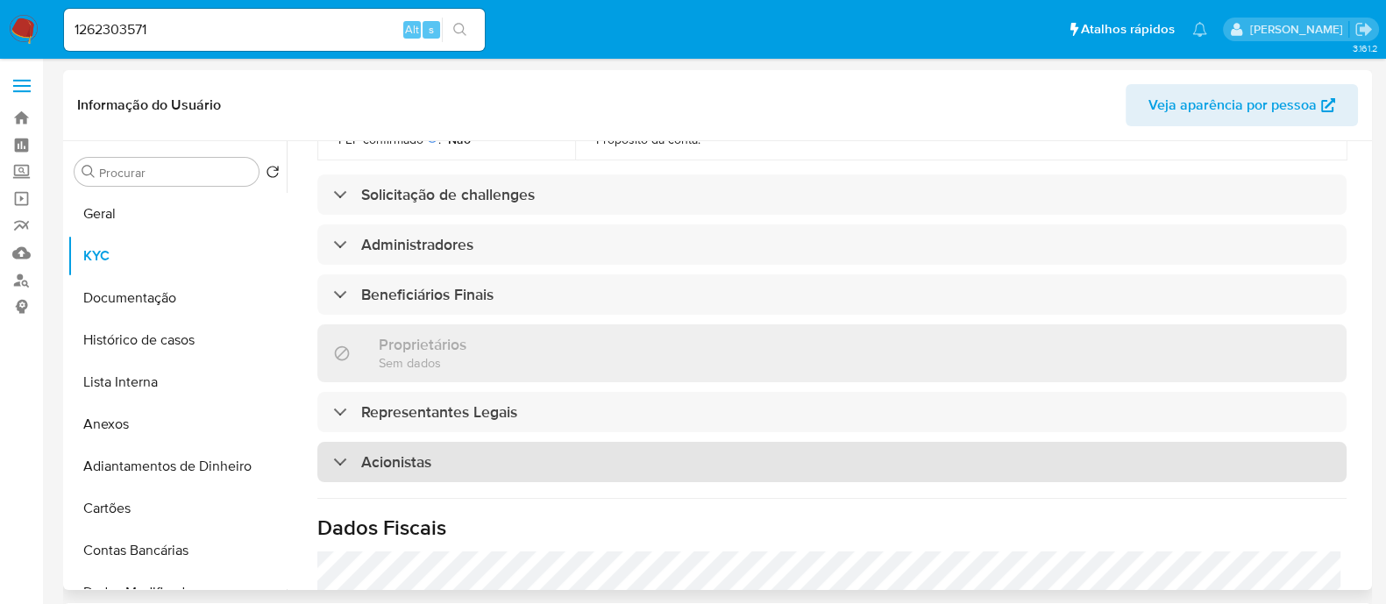
click at [486, 442] on div "Acionistas" at bounding box center [831, 462] width 1029 height 40
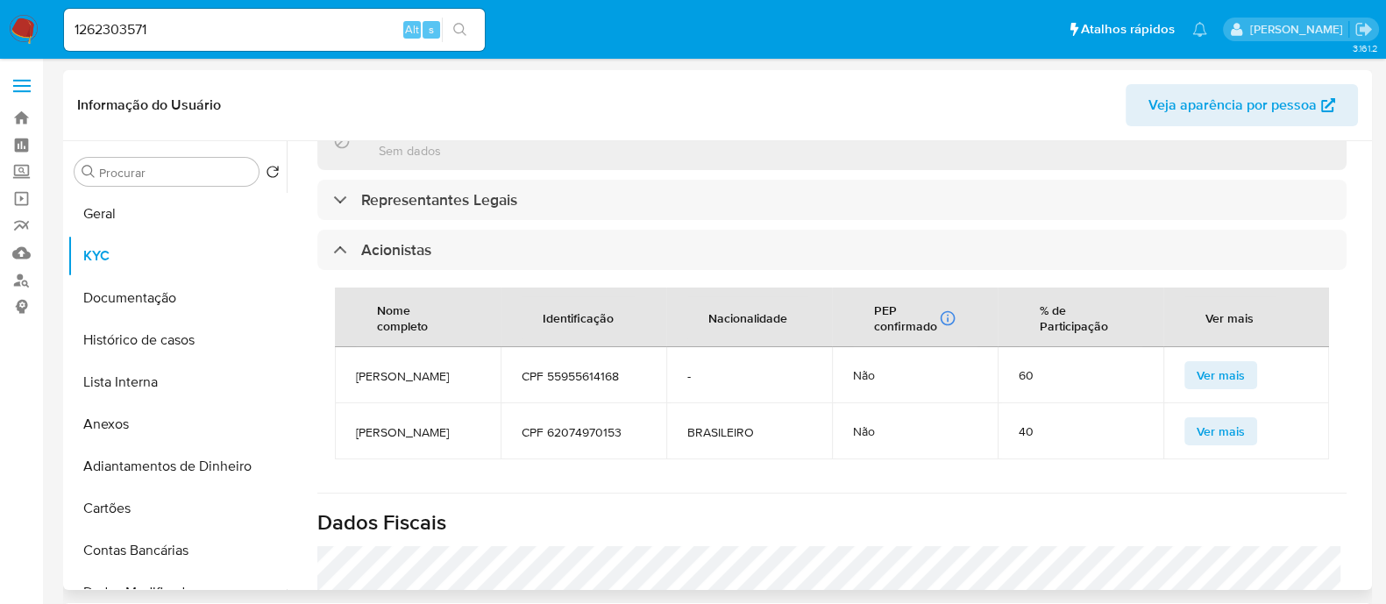
scroll to position [986, 0]
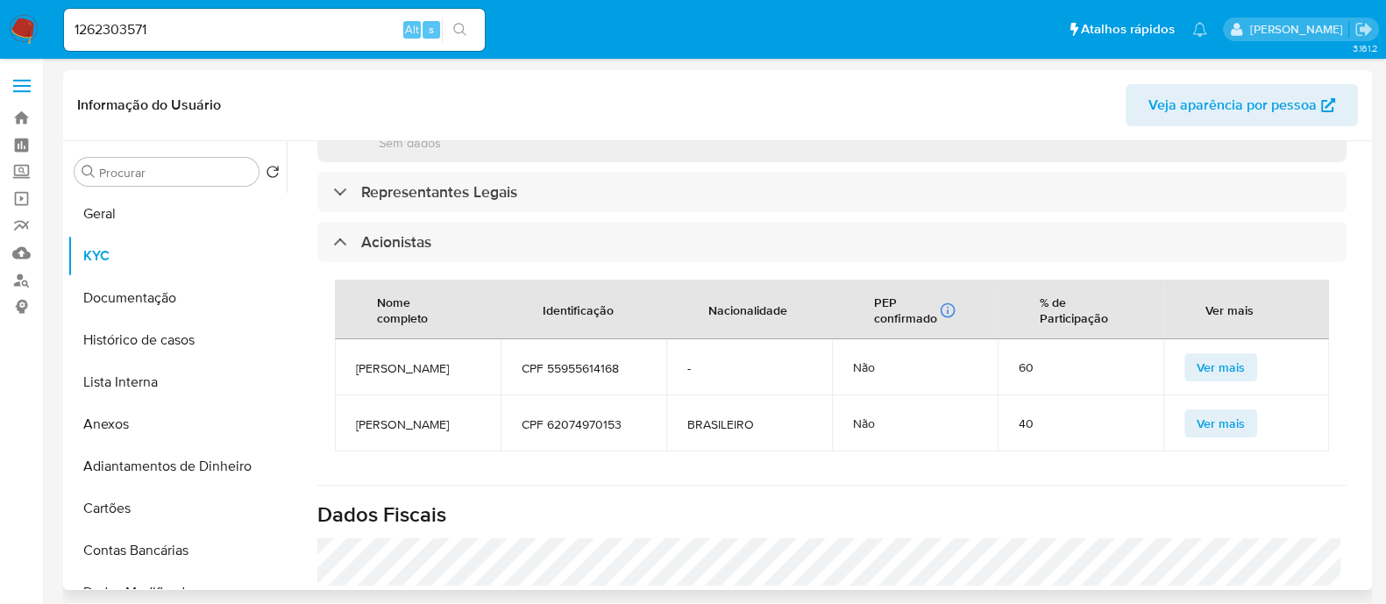
click at [381, 360] on span "[PERSON_NAME]" at bounding box center [418, 368] width 124 height 16
copy span "[PERSON_NAME]"
